Goal: Task Accomplishment & Management: Manage account settings

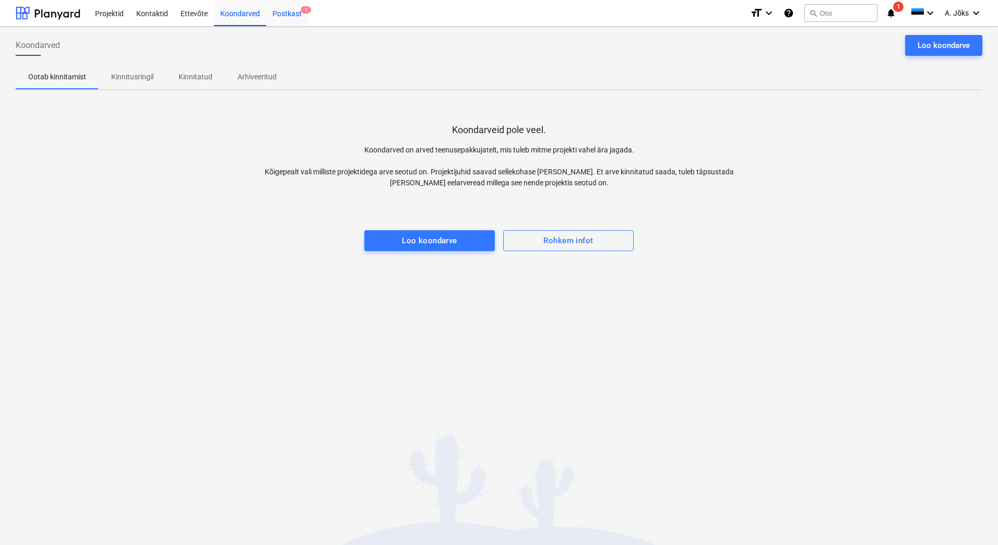
drag, startPoint x: 0, startPoint y: 0, endPoint x: 277, endPoint y: 13, distance: 277.0
click at [277, 13] on div "Postkast 1" at bounding box center [287, 12] width 42 height 27
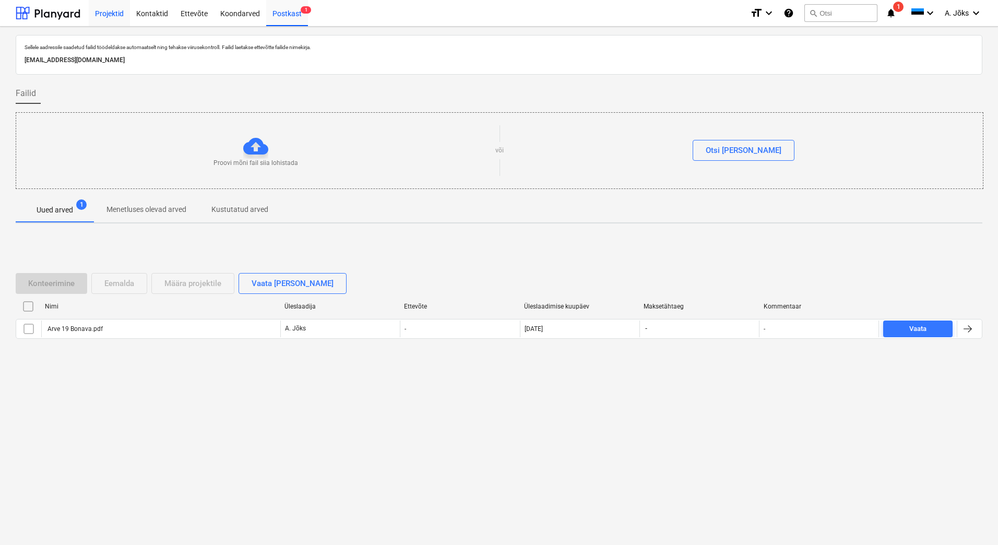
click at [111, 10] on div "Projektid" at bounding box center [109, 12] width 41 height 27
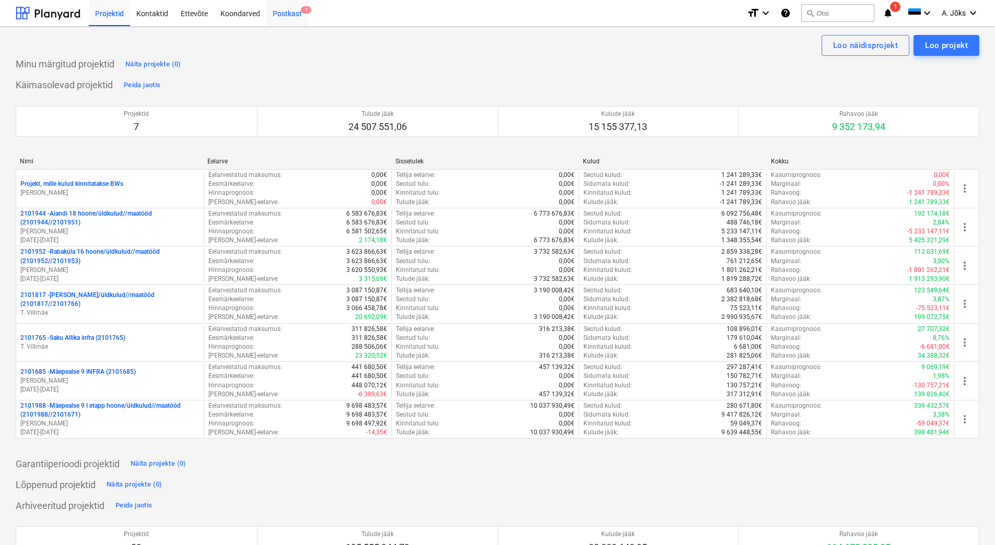
click at [302, 18] on div "Postkast 1" at bounding box center [287, 12] width 42 height 27
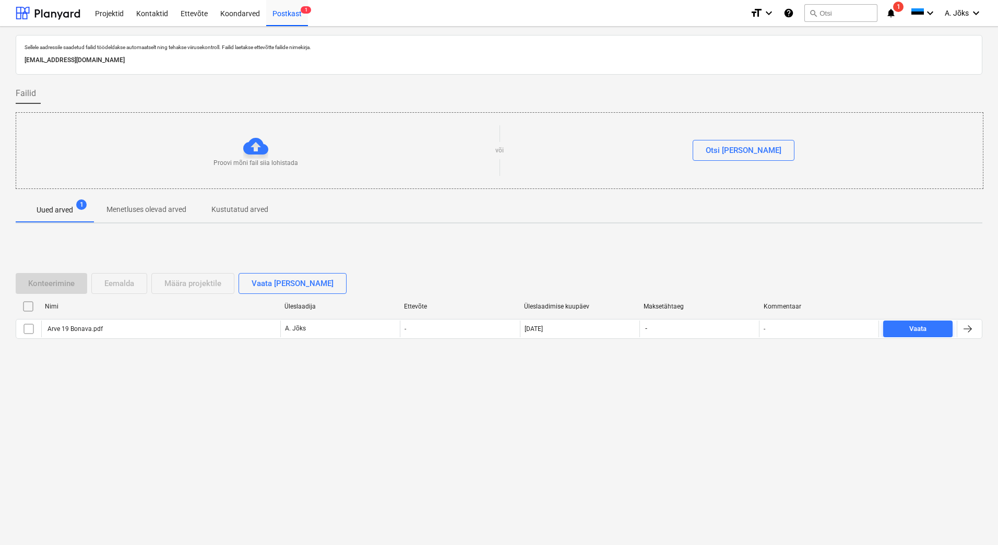
click at [31, 307] on input "checkbox" at bounding box center [28, 306] width 17 height 17
click at [118, 286] on div "Eemalda" at bounding box center [119, 284] width 30 height 14
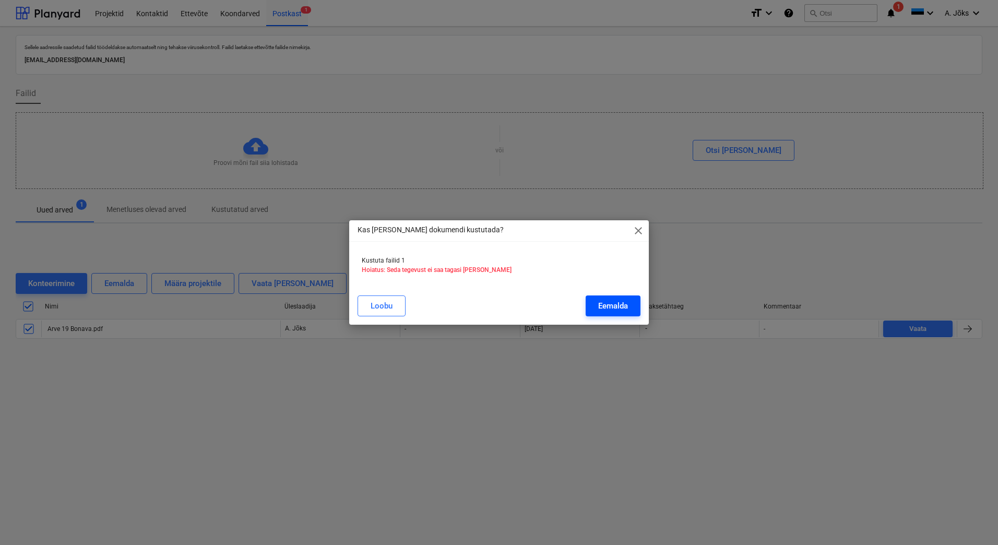
click at [618, 307] on div "Eemalda" at bounding box center [613, 306] width 30 height 14
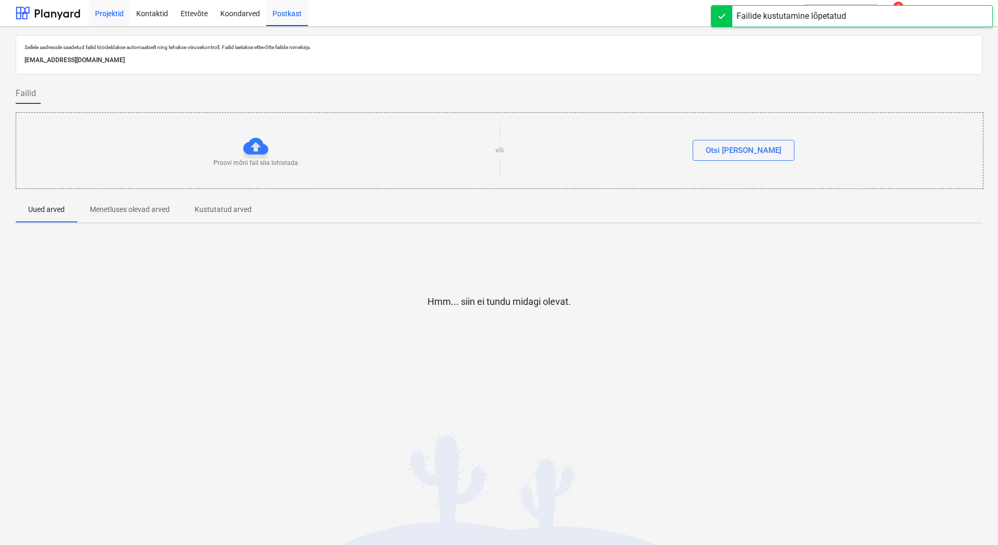
click at [115, 15] on div "Projektid" at bounding box center [109, 12] width 41 height 27
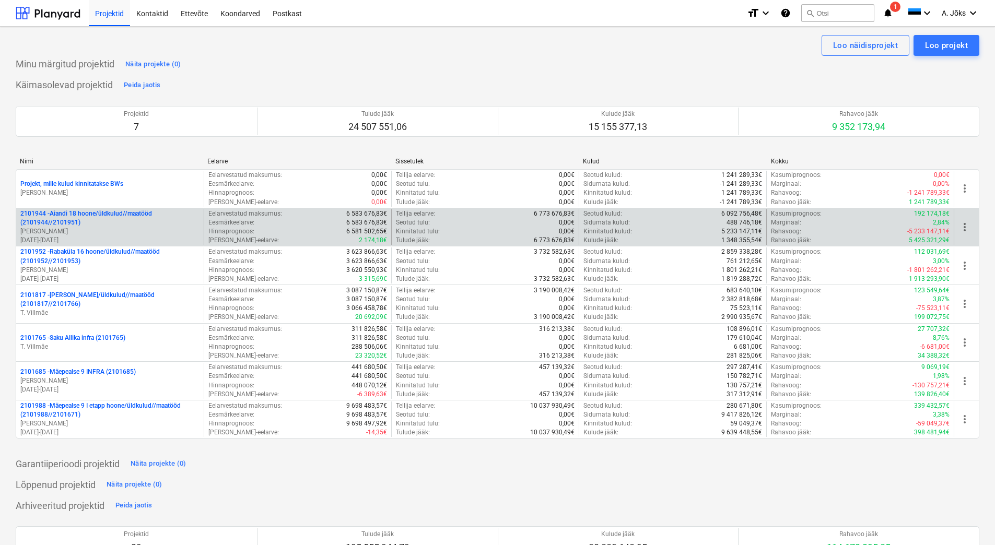
click at [91, 218] on p "2101944 - Aiandi 18 hoone/üldkulud//maatööd (2101944//2101951)" at bounding box center [109, 218] width 179 height 18
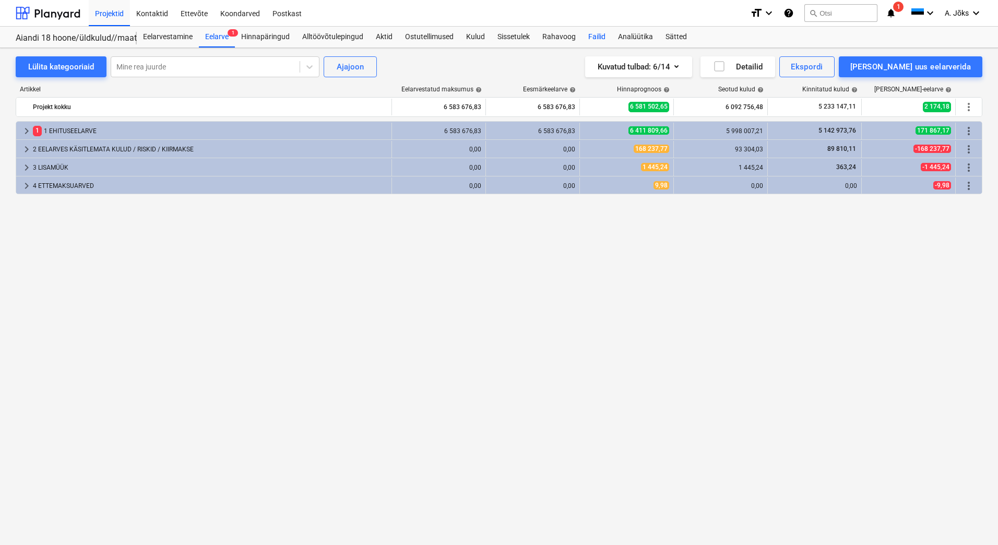
click at [597, 34] on div "Failid" at bounding box center [597, 37] width 30 height 21
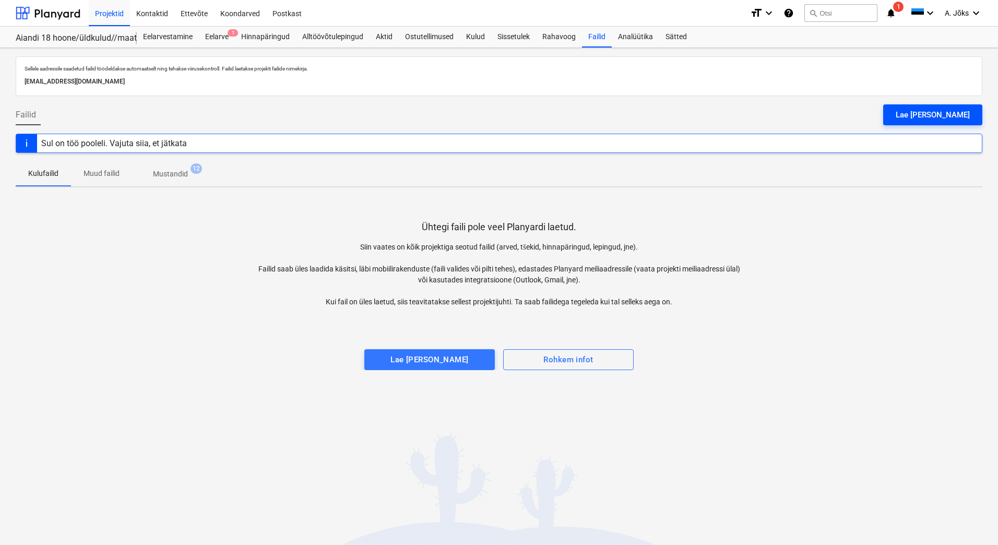
click at [964, 112] on div "Lae [PERSON_NAME]" at bounding box center [933, 115] width 74 height 14
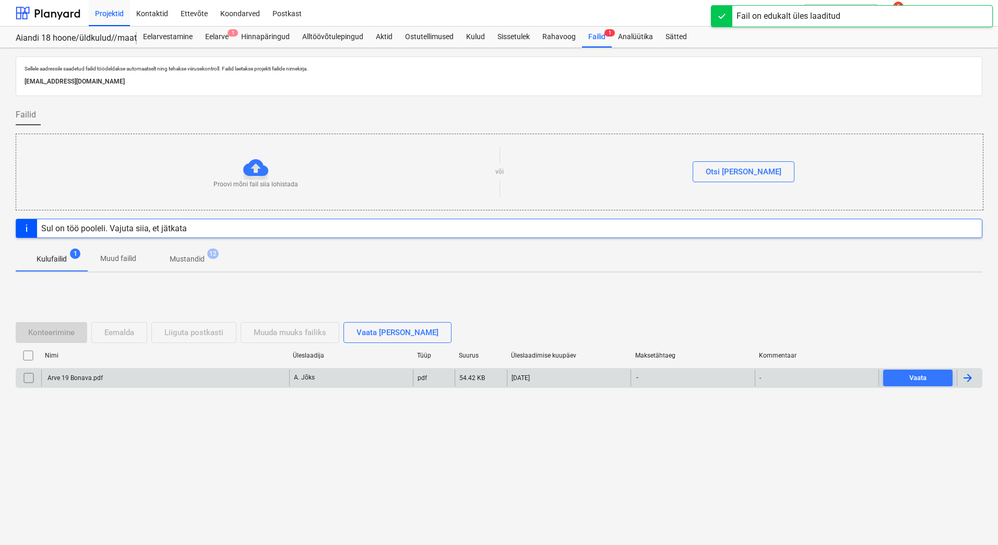
click at [73, 380] on div "Arve 19 Bonava.pdf" at bounding box center [74, 377] width 57 height 7
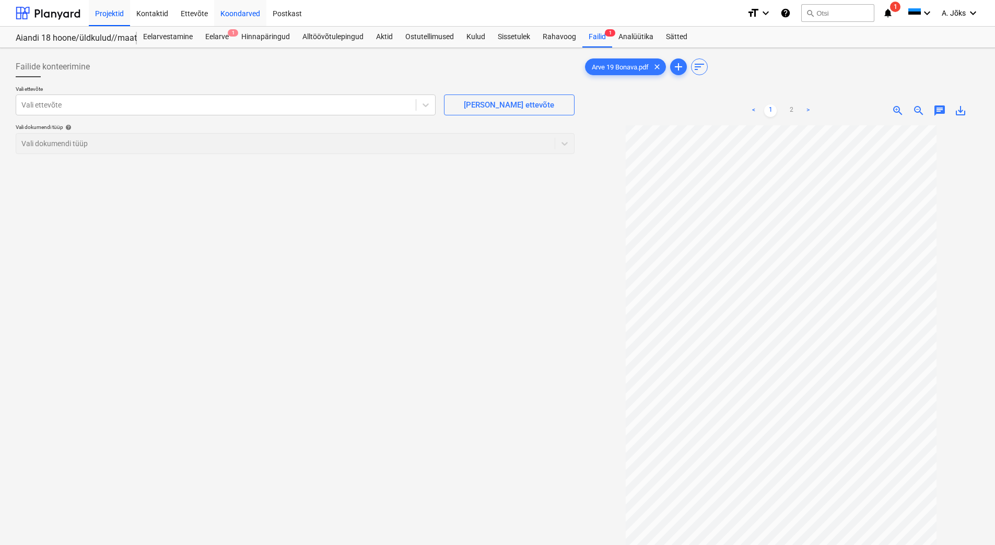
click at [254, 15] on div "Koondarved" at bounding box center [240, 12] width 52 height 27
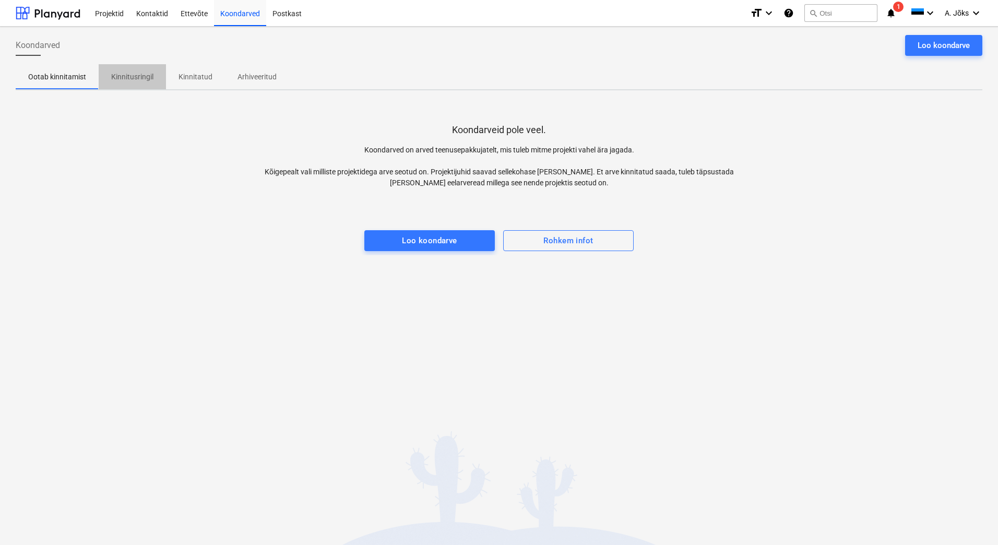
click at [139, 76] on p "Kinnitusringil" at bounding box center [132, 77] width 42 height 11
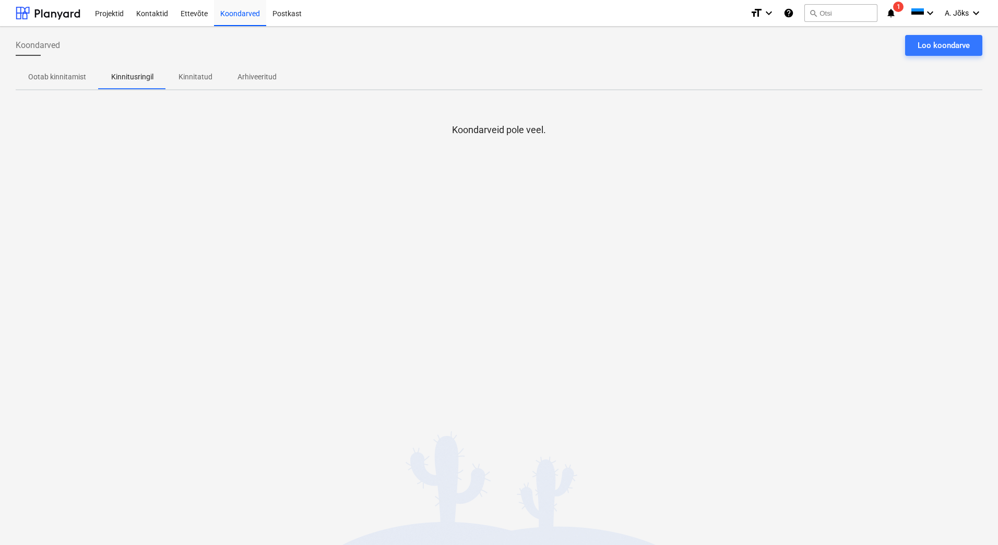
click at [173, 151] on div at bounding box center [499, 146] width 967 height 21
